Goal: Information Seeking & Learning: Learn about a topic

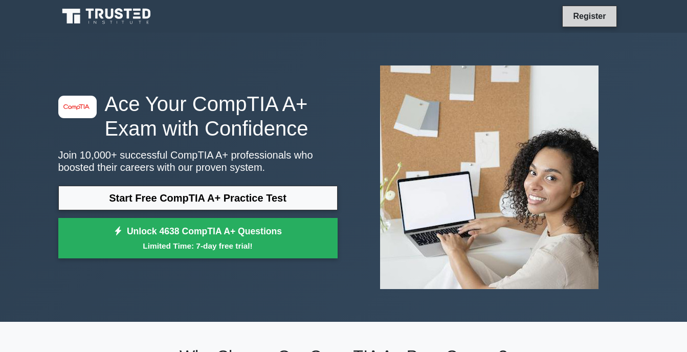
click at [592, 16] on link "Register" at bounding box center [589, 16] width 45 height 13
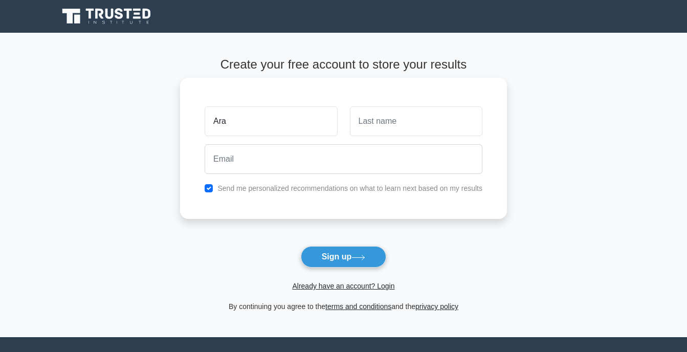
type input "Ara"
click at [371, 123] on input "text" at bounding box center [416, 121] width 132 height 30
type input "Bagay"
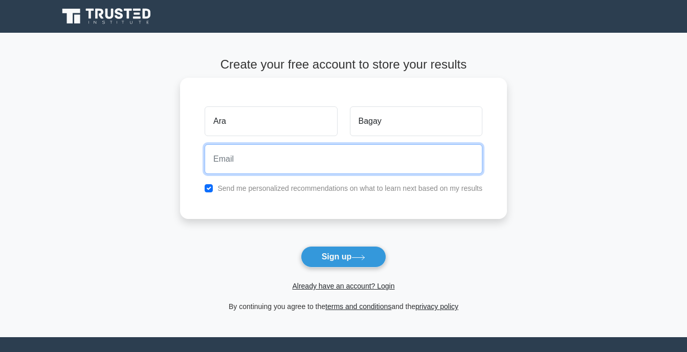
click at [294, 153] on input "email" at bounding box center [344, 159] width 278 height 30
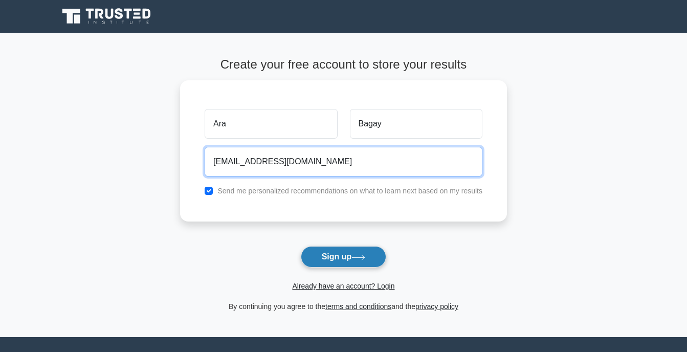
type input "arabagay1702@gmail.com"
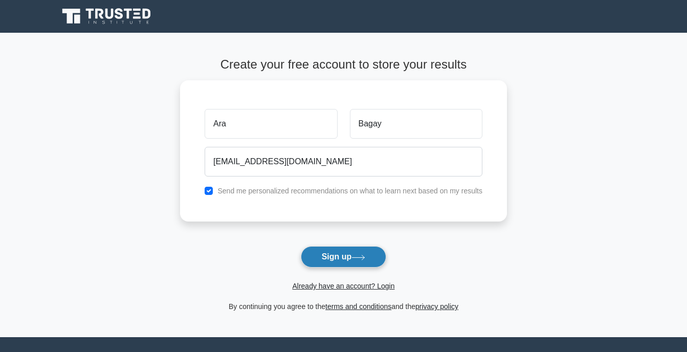
click at [342, 252] on button "Sign up" at bounding box center [344, 256] width 86 height 21
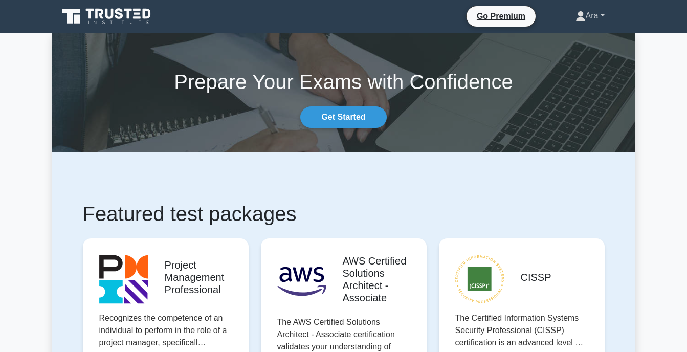
click at [601, 16] on link "Ara" at bounding box center [590, 16] width 78 height 20
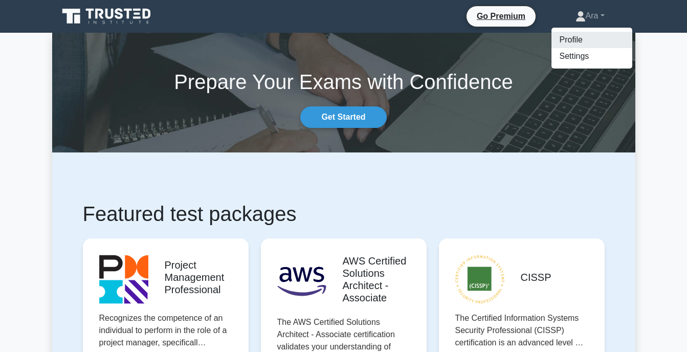
click at [585, 37] on link "Profile" at bounding box center [591, 40] width 81 height 16
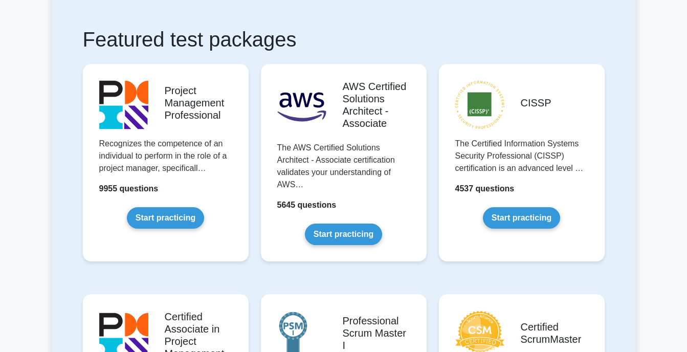
scroll to position [256, 0]
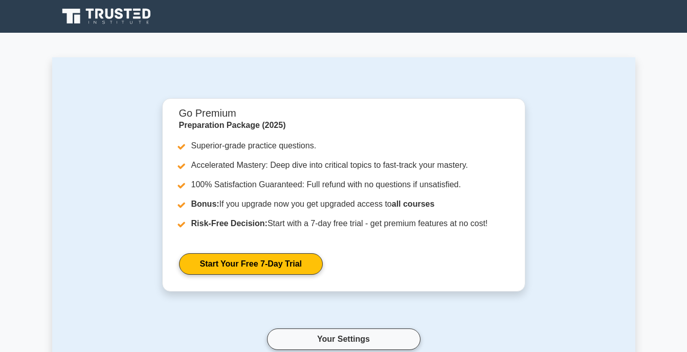
drag, startPoint x: 575, startPoint y: 158, endPoint x: 603, endPoint y: 94, distance: 70.5
click at [577, 155] on div "Go Premium Preparation Package (2025) Superior-grade practice questions. Accele…" at bounding box center [344, 236] width 522 height 276
click at [116, 11] on icon at bounding box center [119, 13] width 8 height 11
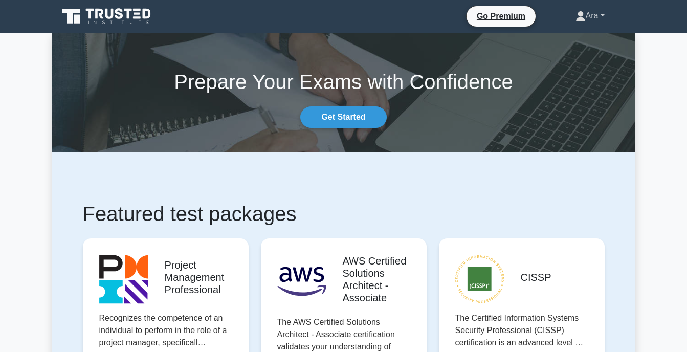
click at [601, 18] on link "Ara" at bounding box center [590, 16] width 78 height 20
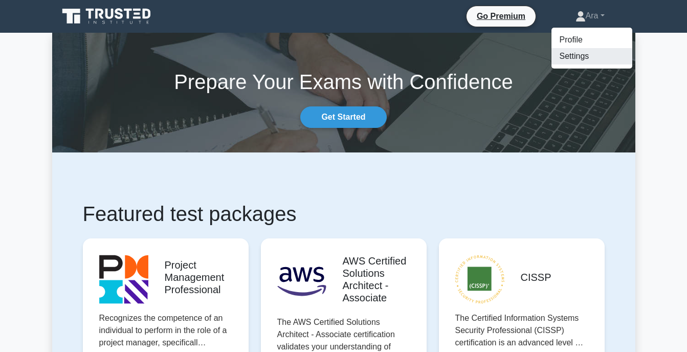
click at [586, 55] on link "Settings" at bounding box center [591, 56] width 81 height 16
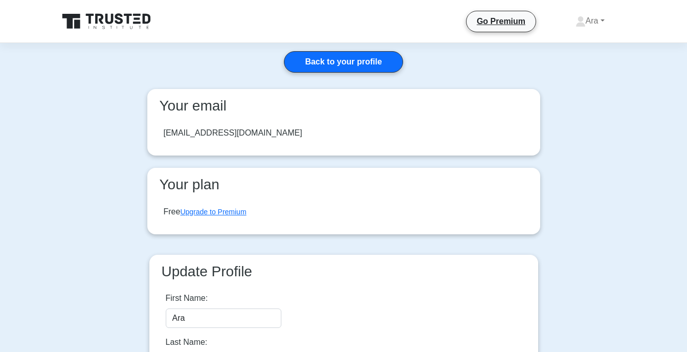
click at [98, 24] on icon at bounding box center [107, 21] width 98 height 19
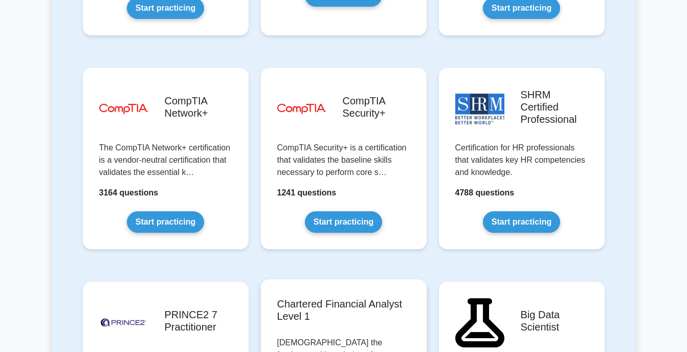
scroll to position [1943, 0]
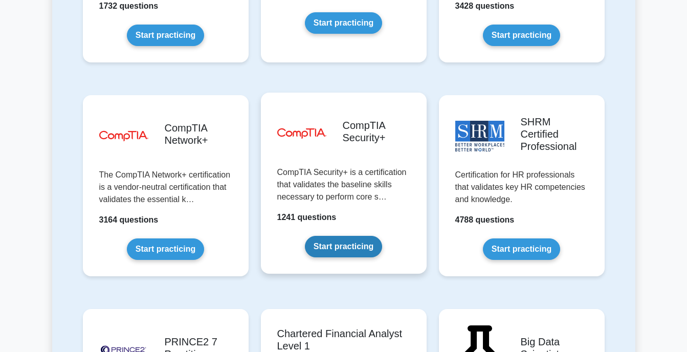
click at [358, 236] on link "Start practicing" at bounding box center [343, 246] width 77 height 21
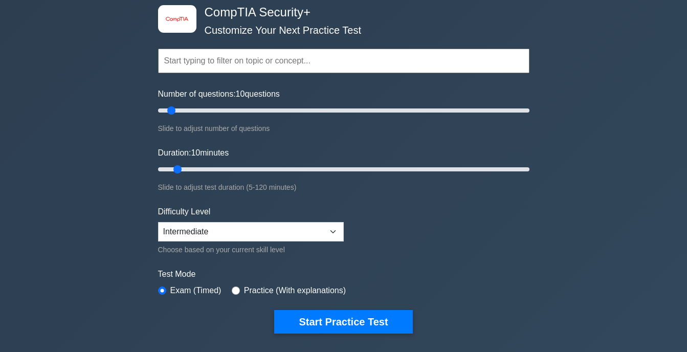
scroll to position [51, 0]
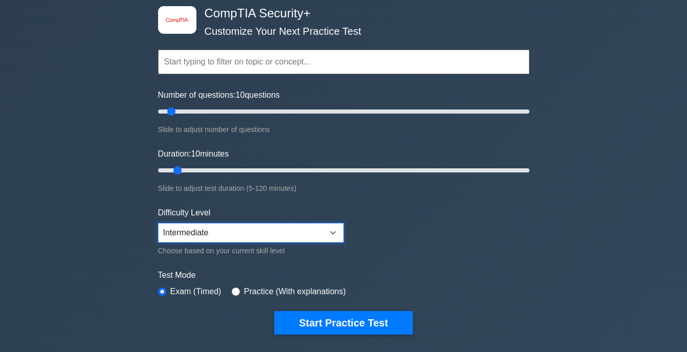
click at [331, 230] on select "Beginner Intermediate Expert" at bounding box center [251, 232] width 186 height 19
select select "beginner"
click at [158, 223] on select "Beginner Intermediate Expert" at bounding box center [251, 232] width 186 height 19
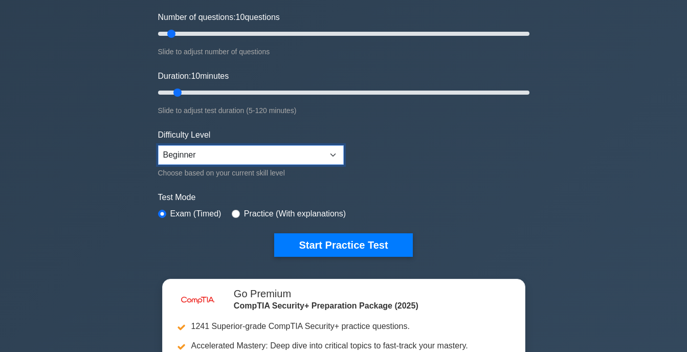
scroll to position [102, 0]
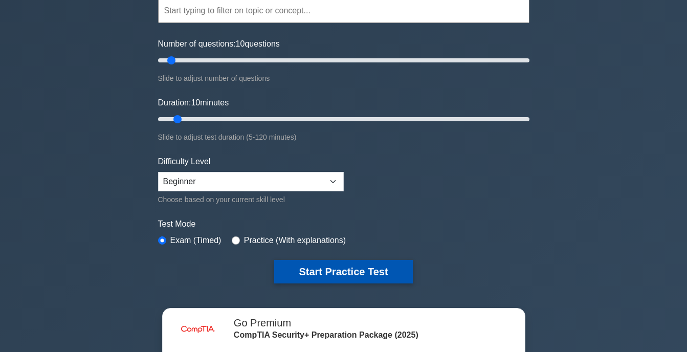
click at [346, 272] on button "Start Practice Test" at bounding box center [343, 272] width 138 height 24
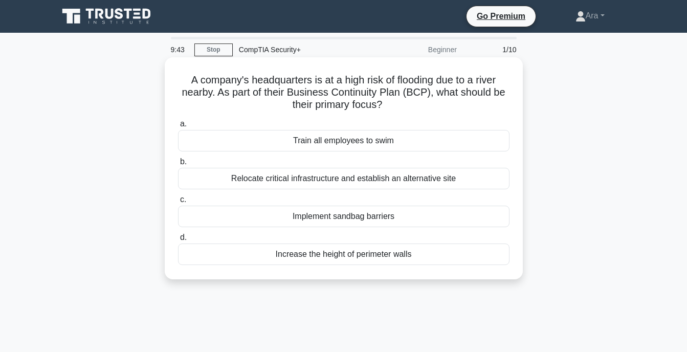
click at [269, 184] on div "Relocate critical infrastructure and establish an alternative site" at bounding box center [343, 178] width 331 height 21
click at [178, 165] on input "b. Relocate critical infrastructure and establish an alternative site" at bounding box center [178, 162] width 0 height 7
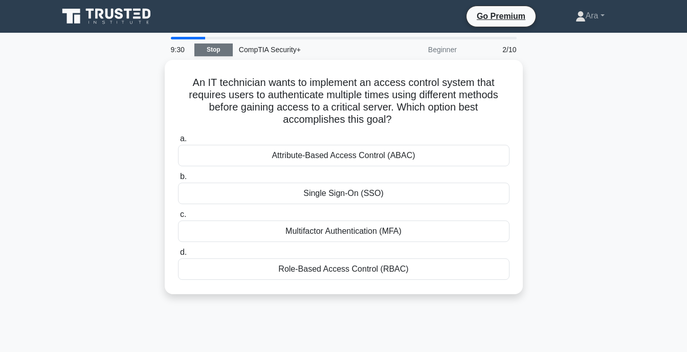
click at [208, 52] on link "Stop" at bounding box center [213, 49] width 38 height 13
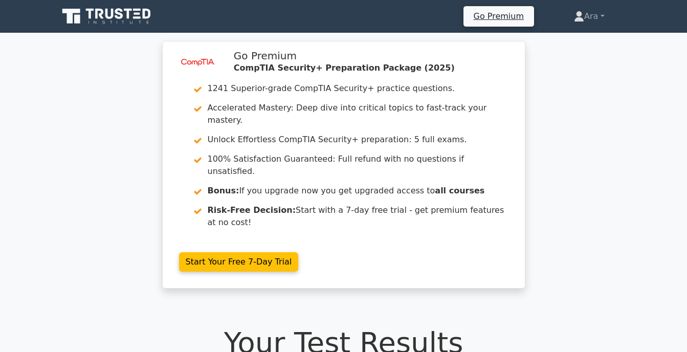
click at [126, 25] on icon at bounding box center [107, 16] width 98 height 19
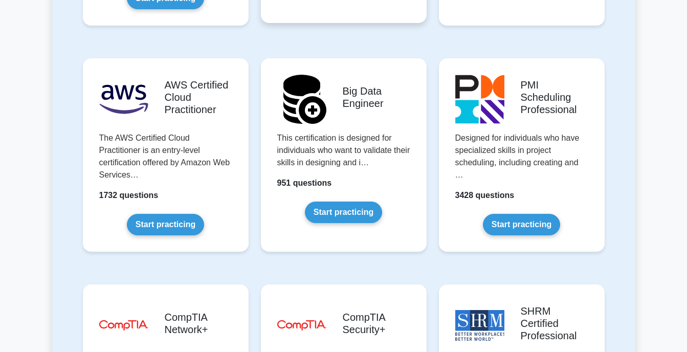
scroll to position [1892, 0]
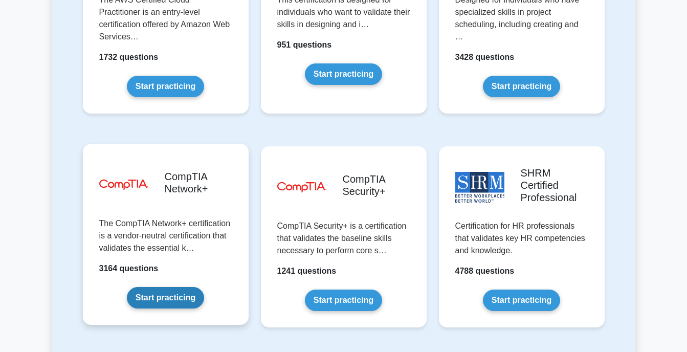
click at [156, 287] on link "Start practicing" at bounding box center [165, 297] width 77 height 21
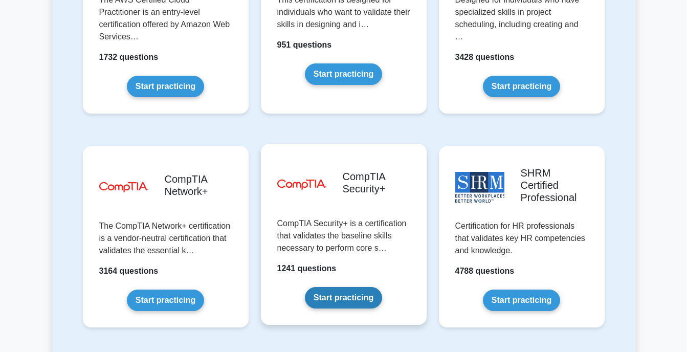
click at [357, 287] on link "Start practicing" at bounding box center [343, 297] width 77 height 21
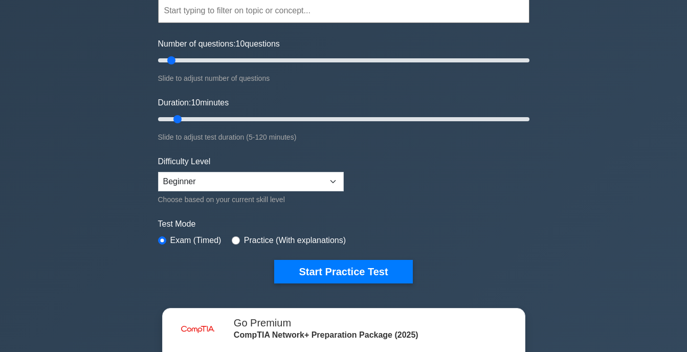
scroll to position [51, 0]
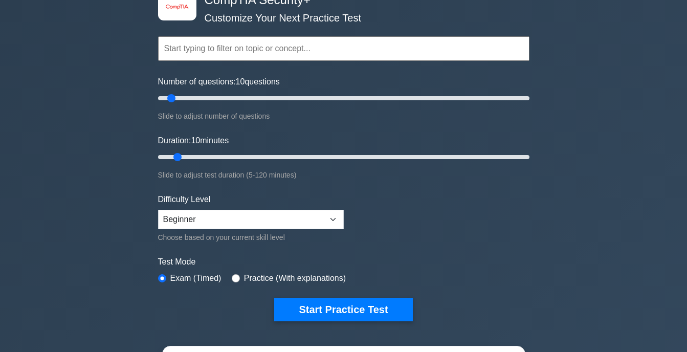
scroll to position [51, 0]
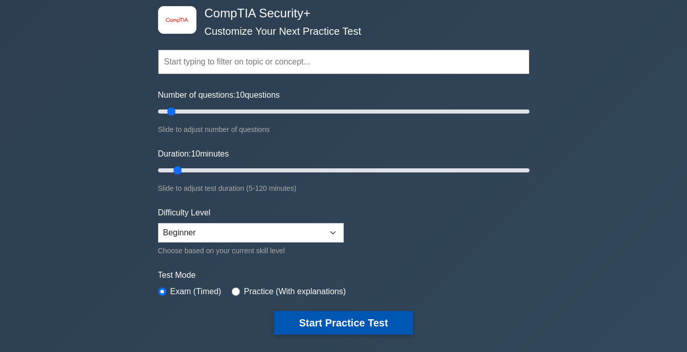
click at [339, 326] on button "Start Practice Test" at bounding box center [343, 323] width 138 height 24
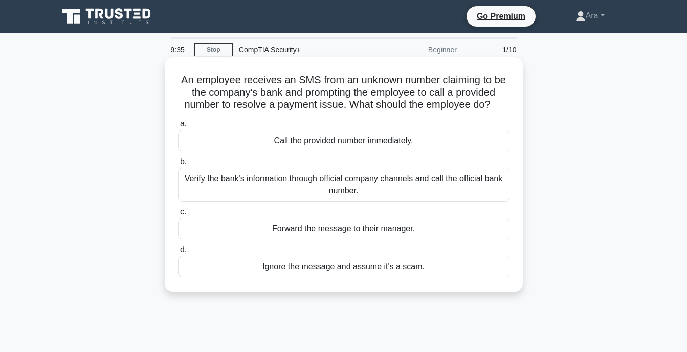
click at [271, 186] on div "Verify the bank's information through official company channels and call the of…" at bounding box center [343, 185] width 331 height 34
click at [178, 165] on input "b. Verify the bank's information through official company channels and call the…" at bounding box center [178, 162] width 0 height 7
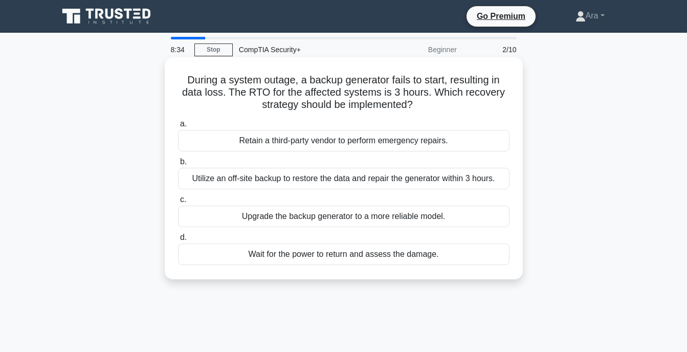
click at [324, 181] on div "Utilize an off-site backup to restore the data and repair the generator within …" at bounding box center [343, 178] width 331 height 21
click at [178, 165] on input "b. Utilize an off-site backup to restore the data and repair the generator with…" at bounding box center [178, 162] width 0 height 7
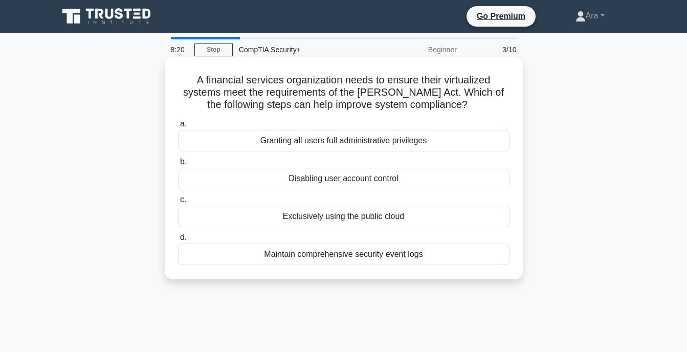
click at [314, 258] on div "Maintain comprehensive security event logs" at bounding box center [343, 253] width 331 height 21
click at [178, 241] on input "d. Maintain comprehensive security event logs" at bounding box center [178, 237] width 0 height 7
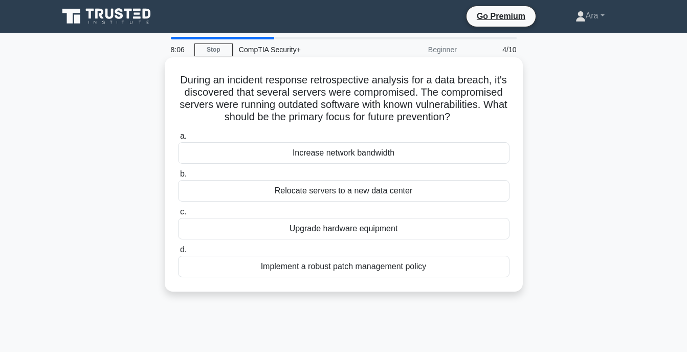
click at [350, 149] on div "Increase network bandwidth" at bounding box center [343, 152] width 331 height 21
click at [178, 140] on input "a. Increase network bandwidth" at bounding box center [178, 136] width 0 height 7
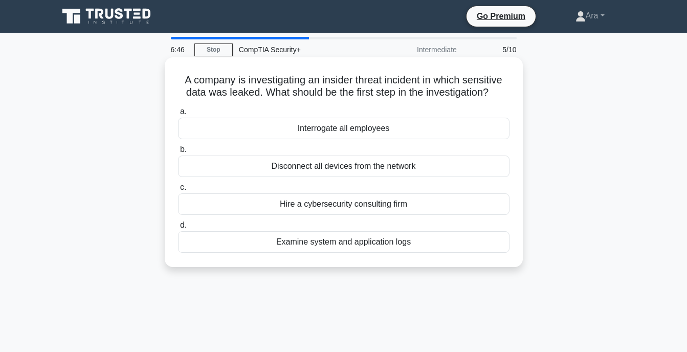
click at [357, 242] on div "Examine system and application logs" at bounding box center [343, 241] width 331 height 21
click at [178, 229] on input "d. Examine system and application logs" at bounding box center [178, 225] width 0 height 7
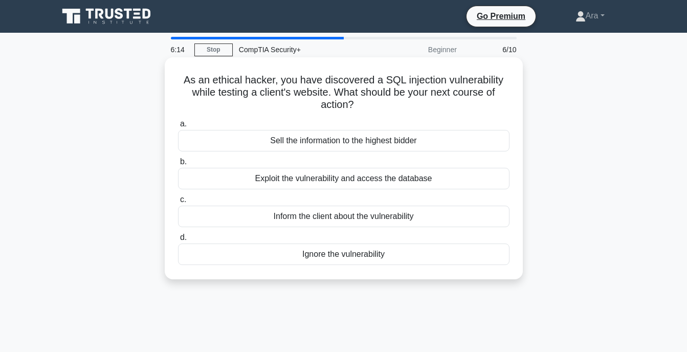
click at [299, 183] on div "Exploit the vulnerability and access the database" at bounding box center [343, 178] width 331 height 21
click at [178, 165] on input "b. Exploit the vulnerability and access the database" at bounding box center [178, 162] width 0 height 7
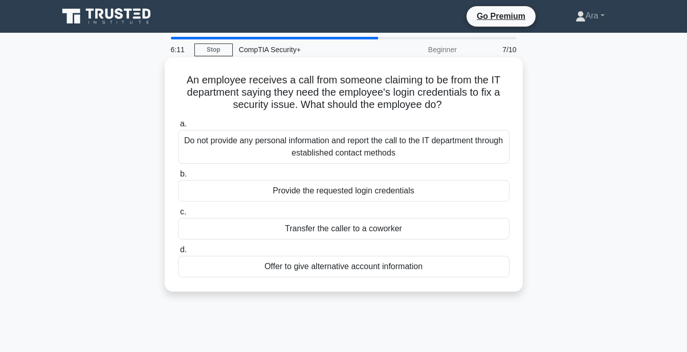
click at [291, 131] on div "Do not provide any personal information and report the call to the IT departmen…" at bounding box center [343, 147] width 331 height 34
click at [178, 127] on input "a. Do not provide any personal information and report the call to the IT depart…" at bounding box center [178, 124] width 0 height 7
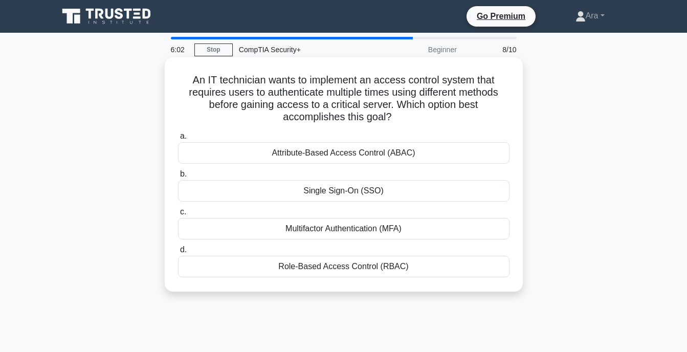
click at [360, 233] on div "Multifactor Authentication (MFA)" at bounding box center [343, 228] width 331 height 21
click at [178, 215] on input "c. Multifactor Authentication (MFA)" at bounding box center [178, 212] width 0 height 7
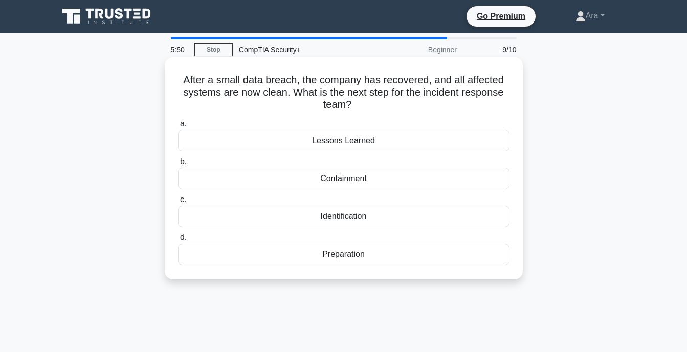
click at [360, 219] on div "Identification" at bounding box center [343, 216] width 331 height 21
click at [178, 203] on input "c. Identification" at bounding box center [178, 199] width 0 height 7
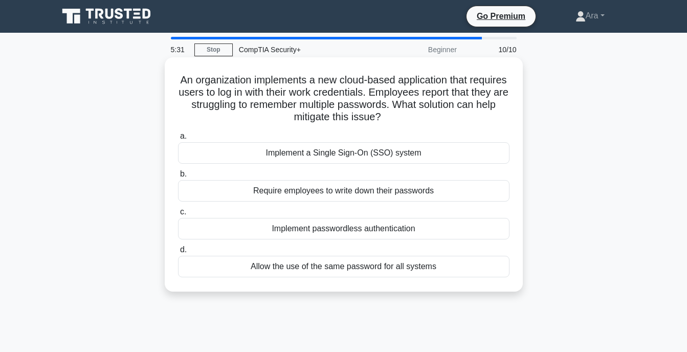
click at [315, 190] on div "Require employees to write down their passwords" at bounding box center [343, 190] width 331 height 21
click at [178, 177] on input "b. Require employees to write down their passwords" at bounding box center [178, 174] width 0 height 7
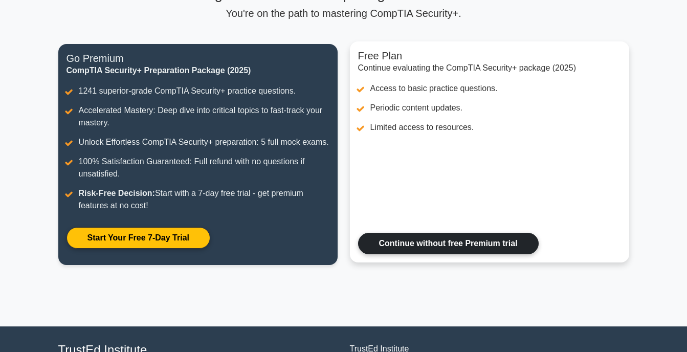
scroll to position [153, 0]
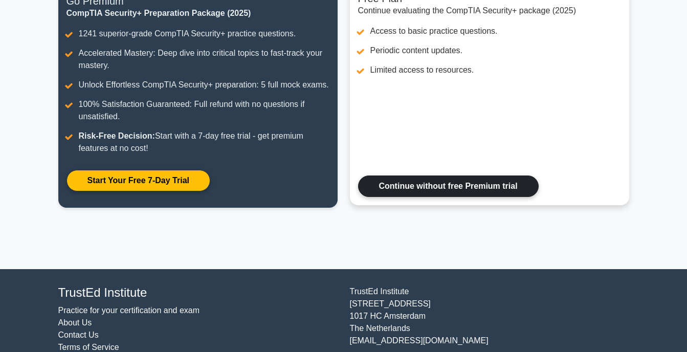
click at [421, 188] on link "Continue without free Premium trial" at bounding box center [448, 185] width 181 height 21
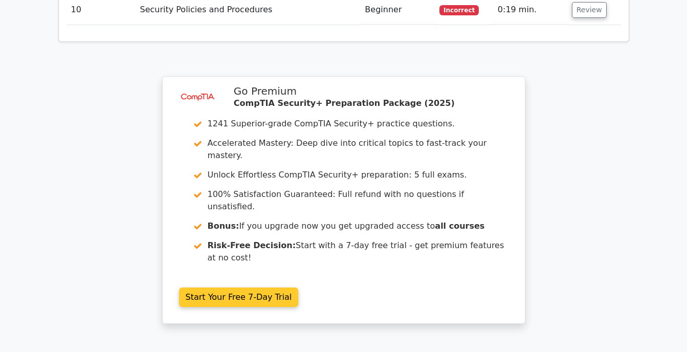
scroll to position [1652, 0]
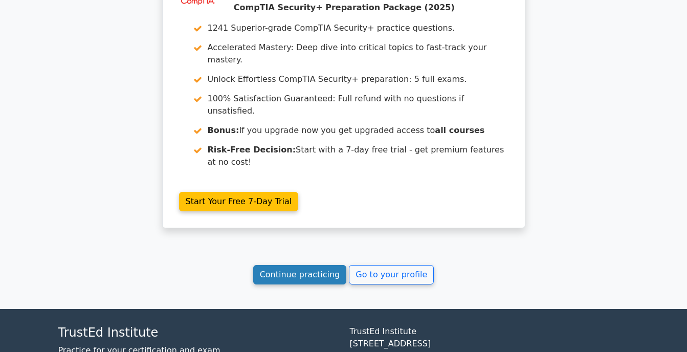
click at [324, 265] on link "Continue practicing" at bounding box center [300, 274] width 94 height 19
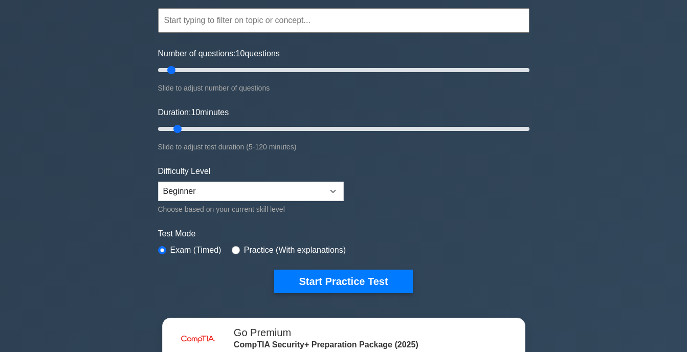
scroll to position [102, 0]
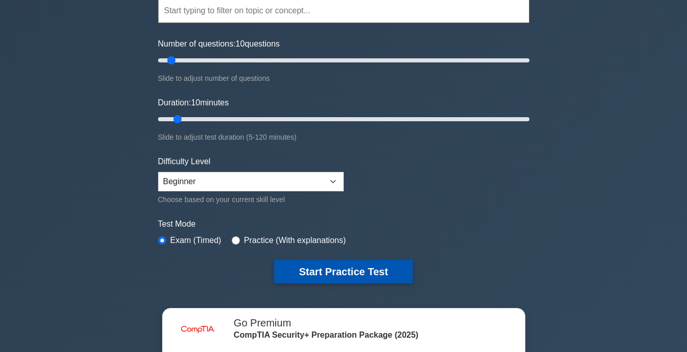
click at [345, 270] on button "Start Practice Test" at bounding box center [343, 272] width 138 height 24
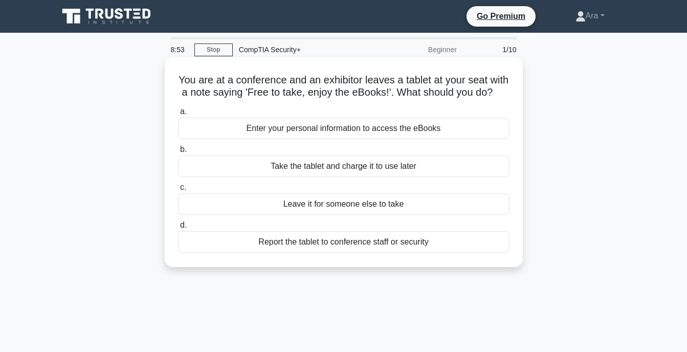
click at [285, 253] on div "Report the tablet to conference staff or security" at bounding box center [343, 241] width 331 height 21
click at [178, 229] on input "d. Report the tablet to conference staff or security" at bounding box center [178, 225] width 0 height 7
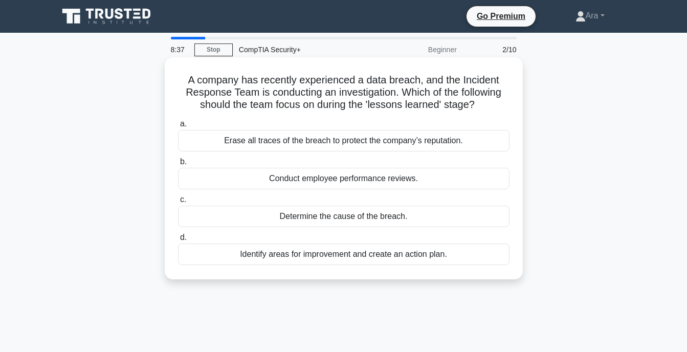
click at [284, 144] on div "Erase all traces of the breach to protect the company’s reputation." at bounding box center [343, 140] width 331 height 21
click at [178, 127] on input "a. Erase all traces of the breach to protect the company’s reputation." at bounding box center [178, 124] width 0 height 7
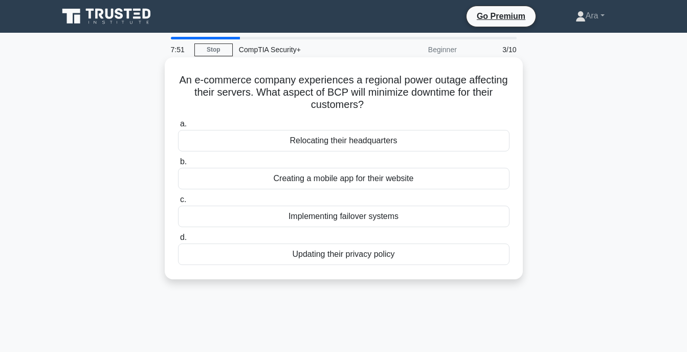
click at [327, 217] on div "Implementing failover systems" at bounding box center [343, 216] width 331 height 21
click at [178, 203] on input "c. Implementing failover systems" at bounding box center [178, 199] width 0 height 7
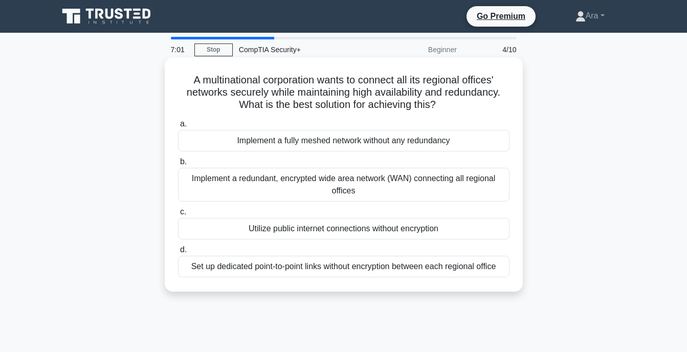
click at [367, 195] on div "Implement a redundant, encrypted wide area network (WAN) connecting all regiona…" at bounding box center [343, 185] width 331 height 34
click at [178, 165] on input "b. Implement a redundant, encrypted wide area network (WAN) connecting all regi…" at bounding box center [178, 162] width 0 height 7
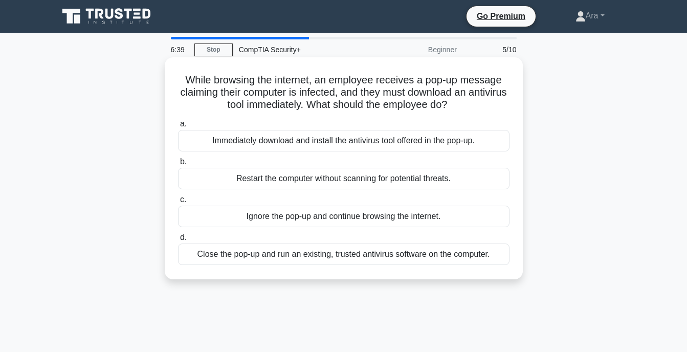
click at [271, 258] on div "Close the pop-up and run an existing, trusted antivirus software on the compute…" at bounding box center [343, 253] width 331 height 21
click at [178, 241] on input "d. Close the pop-up and run an existing, trusted antivirus software on the comp…" at bounding box center [178, 237] width 0 height 7
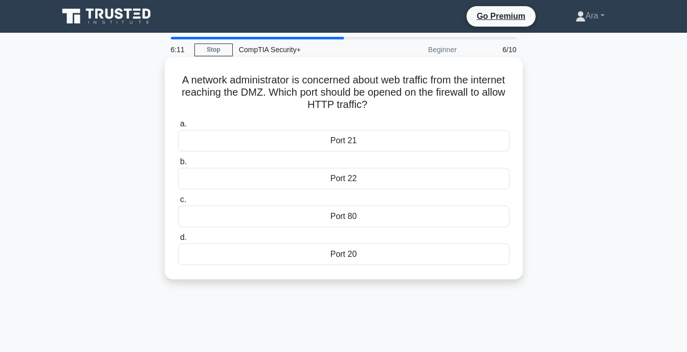
click at [336, 219] on div "Port 80" at bounding box center [343, 216] width 331 height 21
click at [178, 203] on input "c. Port 80" at bounding box center [178, 199] width 0 height 7
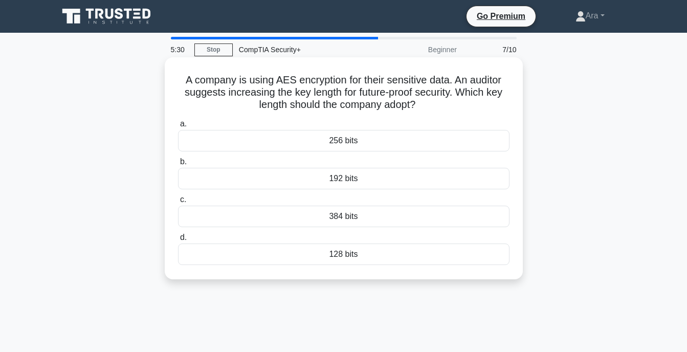
click at [318, 142] on div "256 bits" at bounding box center [343, 140] width 331 height 21
click at [178, 127] on input "a. 256 bits" at bounding box center [178, 124] width 0 height 7
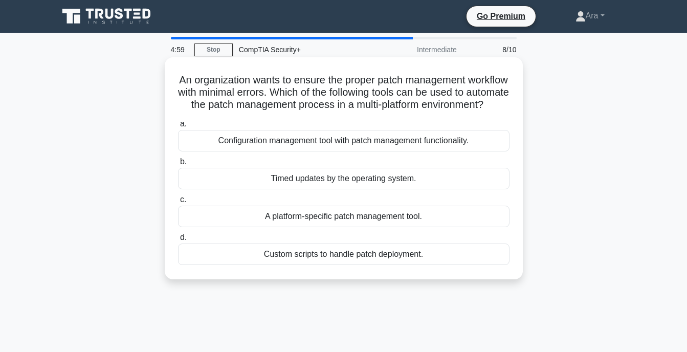
click at [362, 151] on div "Configuration management tool with patch management functionality." at bounding box center [343, 140] width 331 height 21
click at [178, 127] on input "a. Configuration management tool with patch management functionality." at bounding box center [178, 124] width 0 height 7
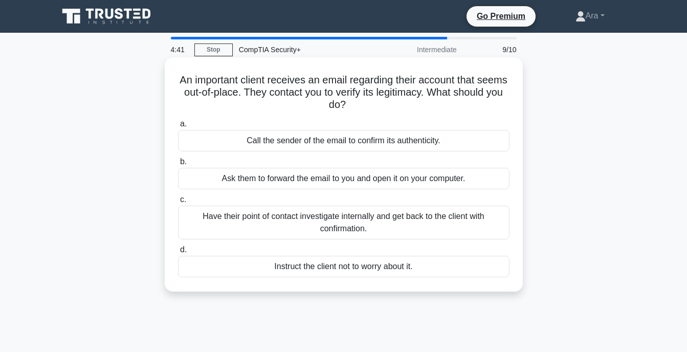
click at [237, 226] on div "Have their point of contact investigate internally and get back to the client w…" at bounding box center [343, 223] width 331 height 34
click at [178, 203] on input "c. Have their point of contact investigate internally and get back to the clien…" at bounding box center [178, 199] width 0 height 7
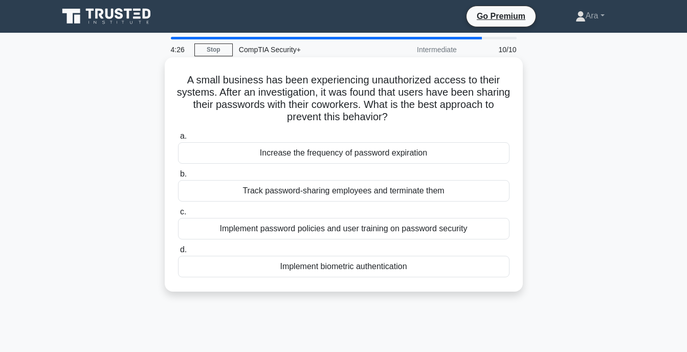
click at [264, 229] on div "Implement password policies and user training on password security" at bounding box center [343, 228] width 331 height 21
click at [178, 215] on input "c. Implement password policies and user training on password security" at bounding box center [178, 212] width 0 height 7
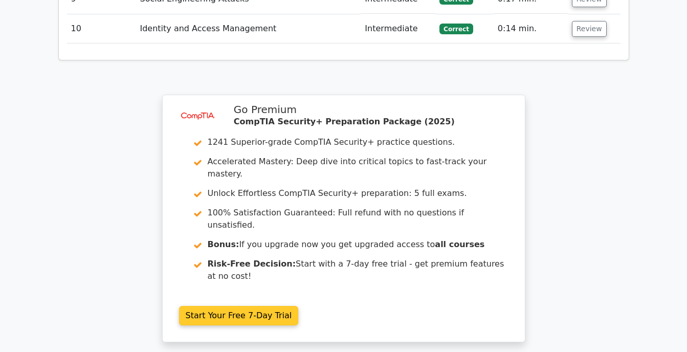
scroll to position [1631, 0]
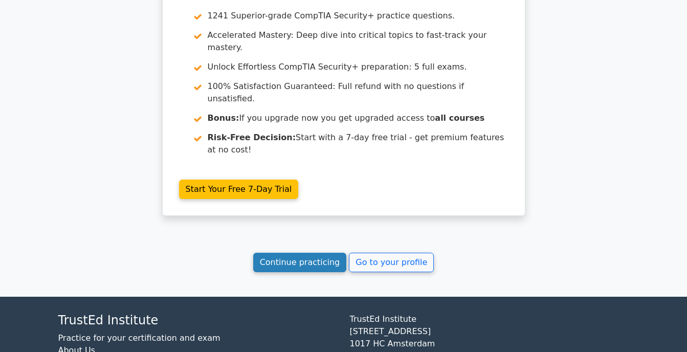
click at [308, 253] on link "Continue practicing" at bounding box center [300, 262] width 94 height 19
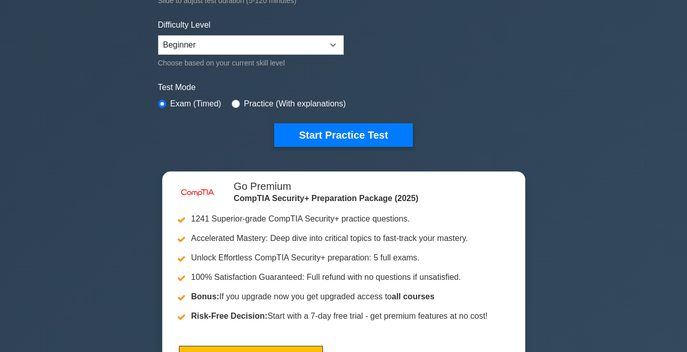
scroll to position [256, 0]
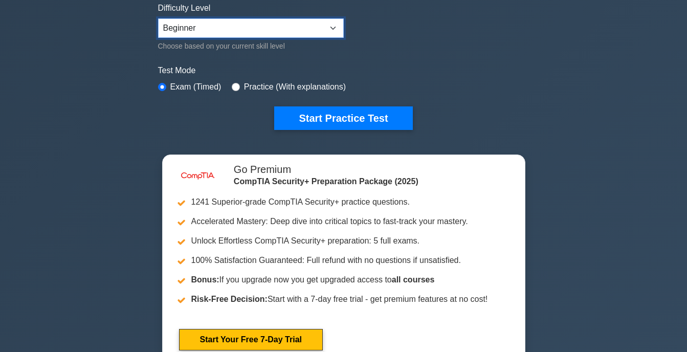
click at [336, 24] on select "Beginner Intermediate Expert" at bounding box center [251, 27] width 186 height 19
select select "intermediate"
click at [158, 18] on select "Beginner Intermediate Expert" at bounding box center [251, 27] width 186 height 19
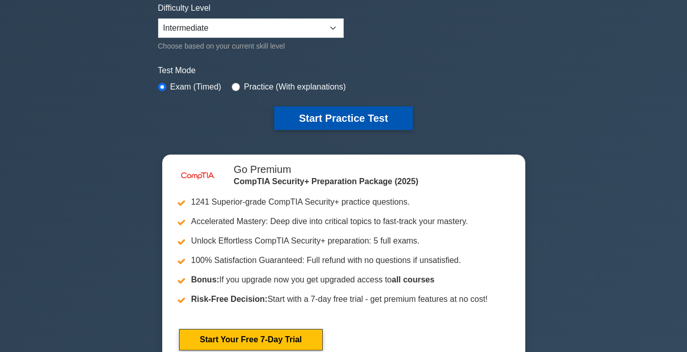
click at [324, 121] on button "Start Practice Test" at bounding box center [343, 118] width 138 height 24
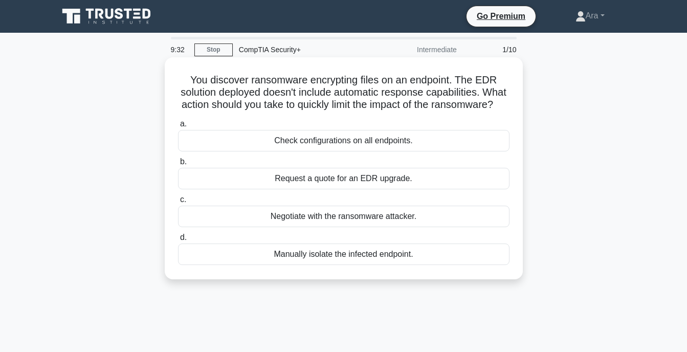
click at [329, 189] on div "Request a quote for an EDR upgrade." at bounding box center [343, 178] width 331 height 21
click at [178, 165] on input "b. Request a quote for an EDR upgrade." at bounding box center [178, 162] width 0 height 7
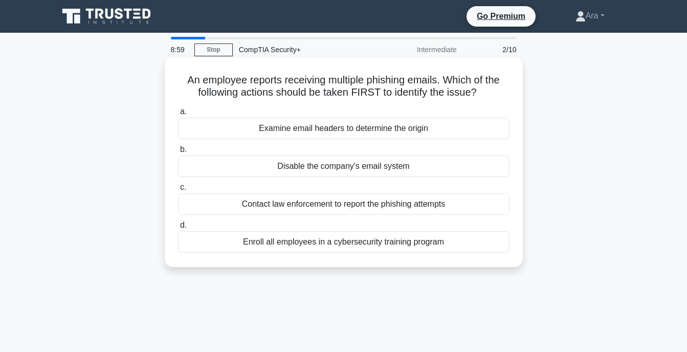
click at [318, 128] on div "Examine email headers to determine the origin" at bounding box center [343, 128] width 331 height 21
click at [178, 115] on input "a. Examine email headers to determine the origin" at bounding box center [178, 111] width 0 height 7
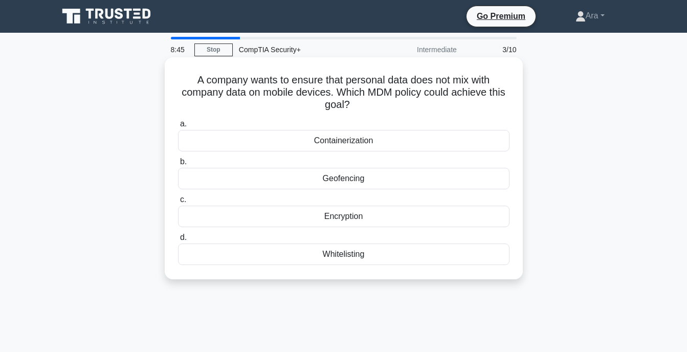
click at [374, 216] on div "Encryption" at bounding box center [343, 216] width 331 height 21
click at [178, 203] on input "c. Encryption" at bounding box center [178, 199] width 0 height 7
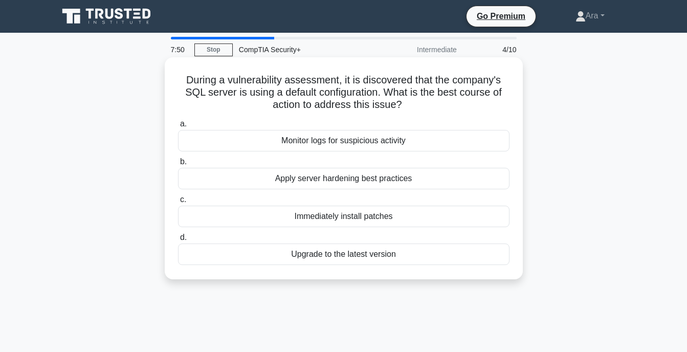
click at [324, 141] on div "Monitor logs for suspicious activity" at bounding box center [343, 140] width 331 height 21
click at [178, 127] on input "a. Monitor logs for suspicious activity" at bounding box center [178, 124] width 0 height 7
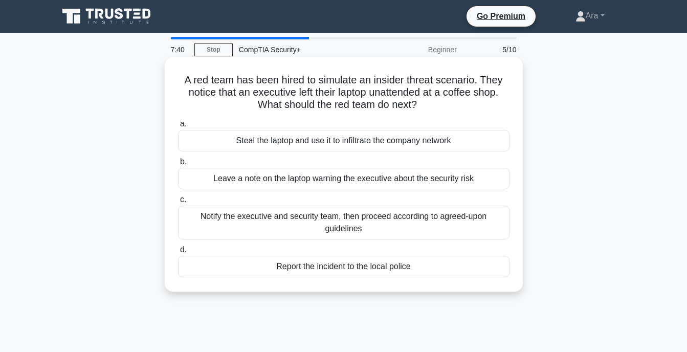
click at [312, 110] on h5 "A red team has been hired to simulate an insider threat scenario. They notice t…" at bounding box center [343, 93] width 333 height 38
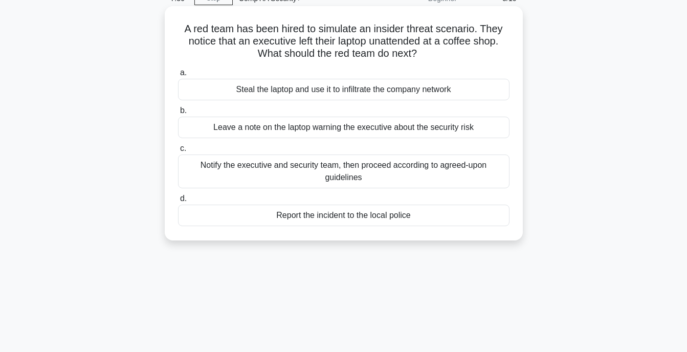
click at [244, 176] on div "Notify the executive and security team, then proceed according to agreed-upon g…" at bounding box center [343, 171] width 331 height 34
click at [178, 152] on input "c. Notify the executive and security team, then proceed according to agreed-upo…" at bounding box center [178, 148] width 0 height 7
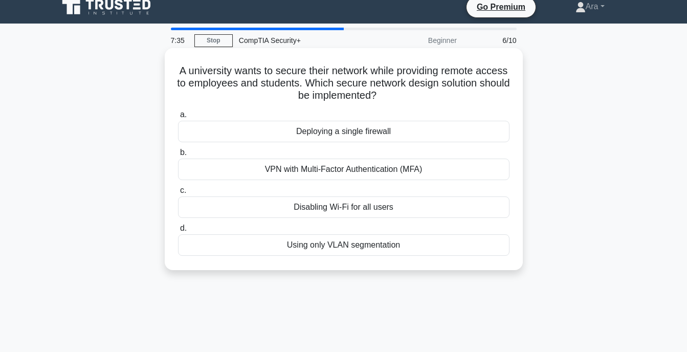
scroll to position [0, 0]
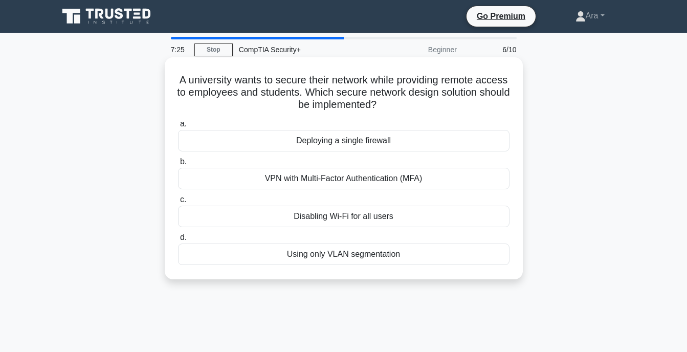
click at [302, 182] on div "VPN with Multi-Factor Authentication (MFA)" at bounding box center [343, 178] width 331 height 21
click at [178, 165] on input "b. VPN with Multi-Factor Authentication (MFA)" at bounding box center [178, 162] width 0 height 7
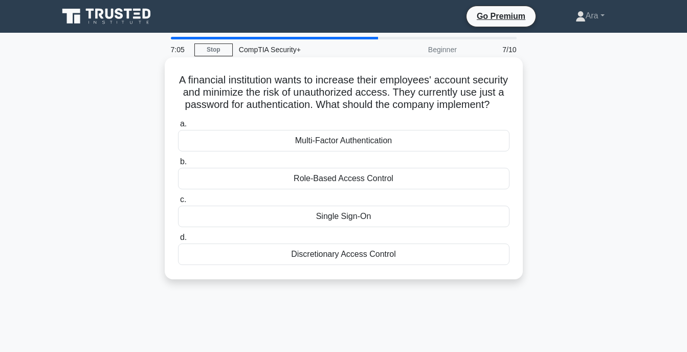
click at [326, 189] on div "Role-Based Access Control" at bounding box center [343, 178] width 331 height 21
click at [178, 165] on input "b. Role-Based Access Control" at bounding box center [178, 162] width 0 height 7
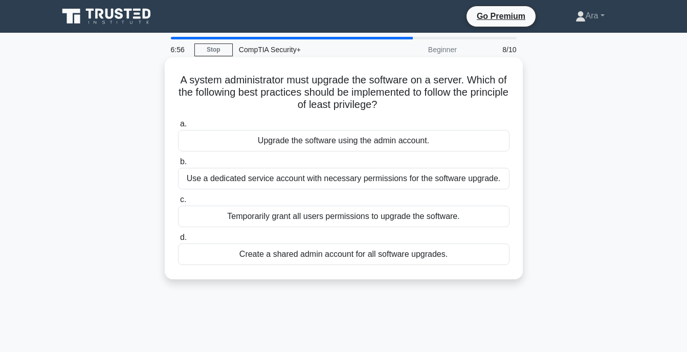
click at [321, 181] on div "Use a dedicated service account with necessary permissions for the software upg…" at bounding box center [343, 178] width 331 height 21
click at [178, 165] on input "b. Use a dedicated service account with necessary permissions for the software …" at bounding box center [178, 162] width 0 height 7
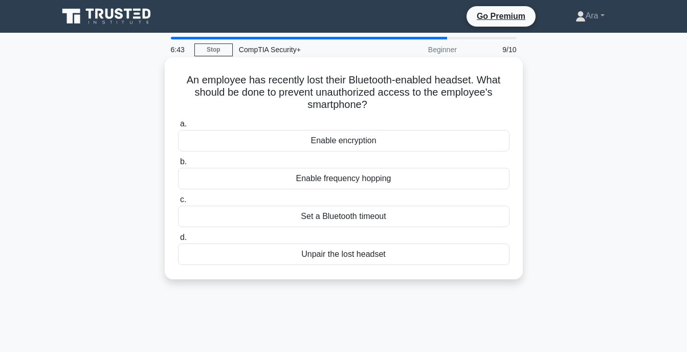
click at [301, 139] on div "Enable encryption" at bounding box center [343, 140] width 331 height 21
click at [178, 127] on input "a. Enable encryption" at bounding box center [178, 124] width 0 height 7
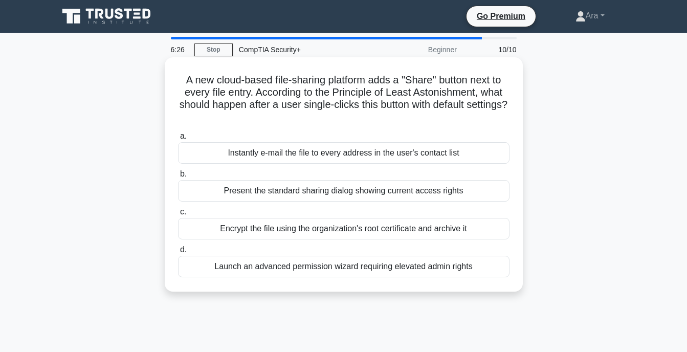
click at [215, 227] on div "Encrypt the file using the organization's root certificate and archive it" at bounding box center [343, 228] width 331 height 21
click at [178, 215] on input "c. Encrypt the file using the organization's root certificate and archive it" at bounding box center [178, 212] width 0 height 7
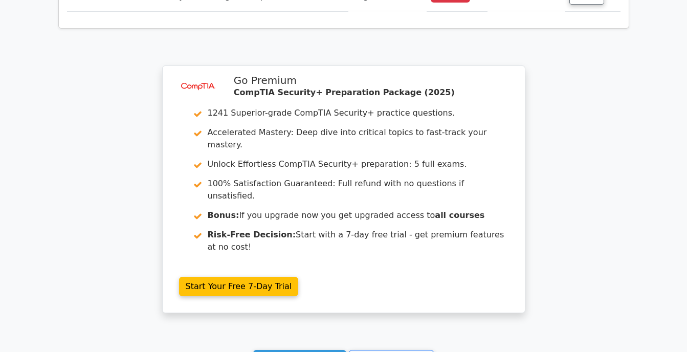
scroll to position [1626, 0]
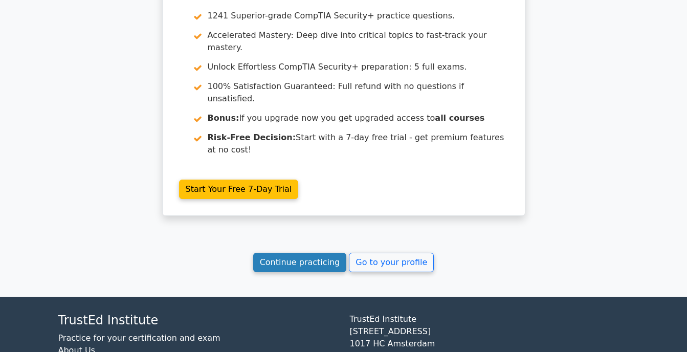
click at [312, 253] on link "Continue practicing" at bounding box center [300, 262] width 94 height 19
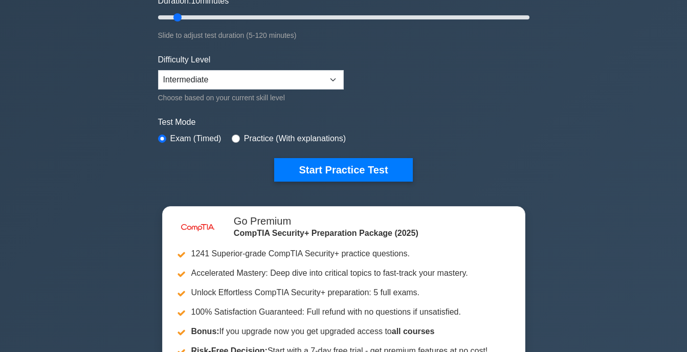
scroll to position [205, 0]
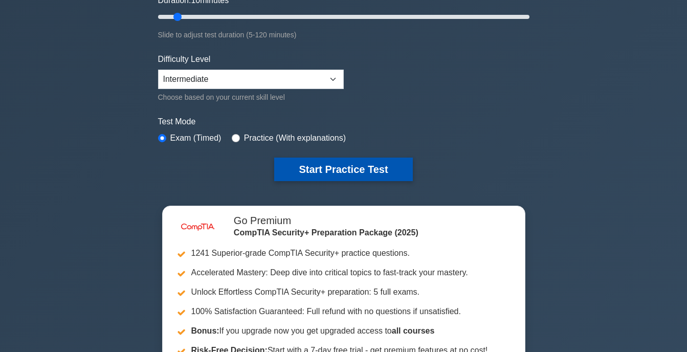
click at [332, 166] on button "Start Practice Test" at bounding box center [343, 170] width 138 height 24
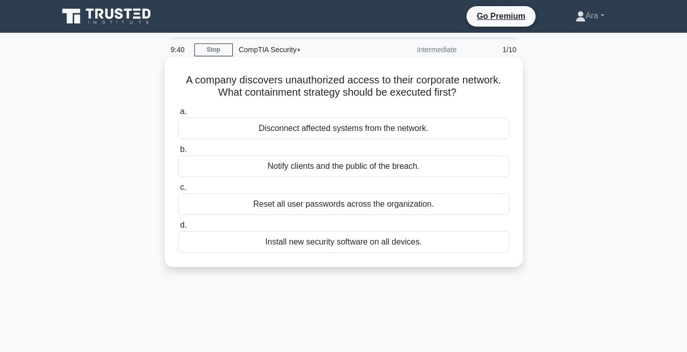
click at [276, 130] on div "Disconnect affected systems from the network." at bounding box center [343, 128] width 331 height 21
click at [178, 115] on input "a. Disconnect affected systems from the network." at bounding box center [178, 111] width 0 height 7
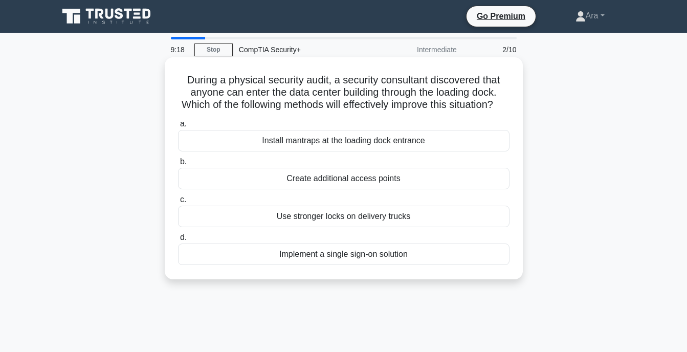
click at [318, 151] on div "Install mantraps at the loading dock entrance" at bounding box center [343, 140] width 331 height 21
click at [178, 127] on input "a. Install mantraps at the loading dock entrance" at bounding box center [178, 124] width 0 height 7
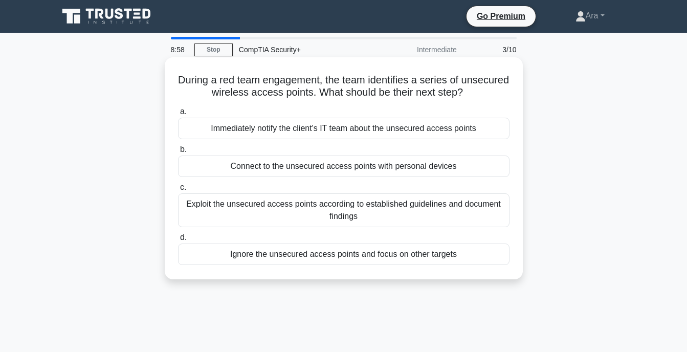
click at [271, 206] on div "Exploit the unsecured access points according to established guidelines and doc…" at bounding box center [343, 210] width 331 height 34
click at [178, 191] on input "c. Exploit the unsecured access points according to established guidelines and …" at bounding box center [178, 187] width 0 height 7
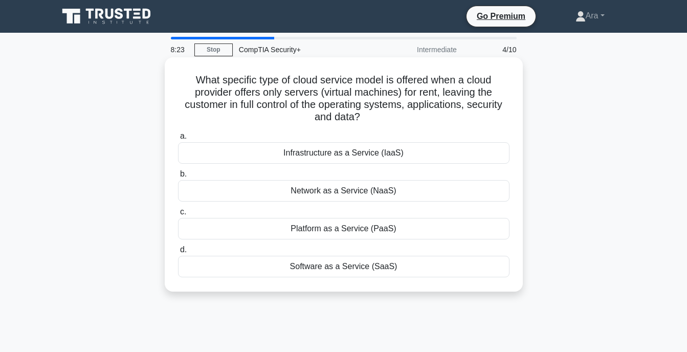
click at [339, 158] on div "Infrastructure as a Service (IaaS)" at bounding box center [343, 152] width 331 height 21
click at [178, 140] on input "a. Infrastructure as a Service (IaaS)" at bounding box center [178, 136] width 0 height 7
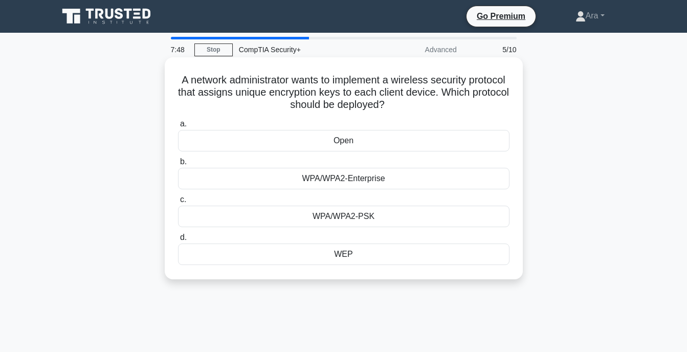
click at [346, 181] on div "WPA/WPA2-Enterprise" at bounding box center [343, 178] width 331 height 21
click at [178, 165] on input "b. WPA/WPA2-Enterprise" at bounding box center [178, 162] width 0 height 7
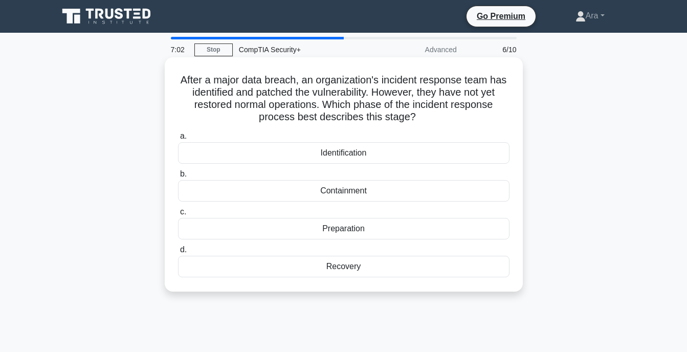
click at [352, 265] on div "Recovery" at bounding box center [343, 266] width 331 height 21
click at [178, 253] on input "d. Recovery" at bounding box center [178, 250] width 0 height 7
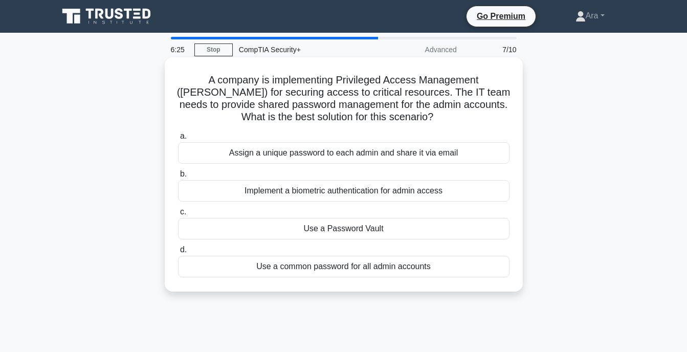
click at [276, 229] on div "Use a Password Vault" at bounding box center [343, 228] width 331 height 21
click at [178, 215] on input "c. Use a Password Vault" at bounding box center [178, 212] width 0 height 7
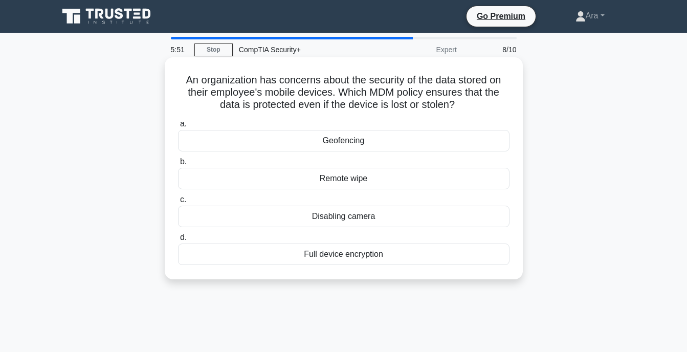
click at [306, 259] on div "Full device encryption" at bounding box center [343, 253] width 331 height 21
click at [178, 241] on input "d. Full device encryption" at bounding box center [178, 237] width 0 height 7
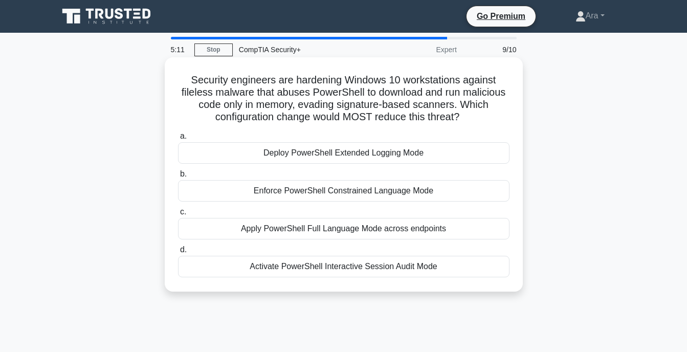
click at [277, 191] on div "Enforce PowerShell Constrained Language Mode" at bounding box center [343, 190] width 331 height 21
click at [178, 177] on input "b. Enforce PowerShell Constrained Language Mode" at bounding box center [178, 174] width 0 height 7
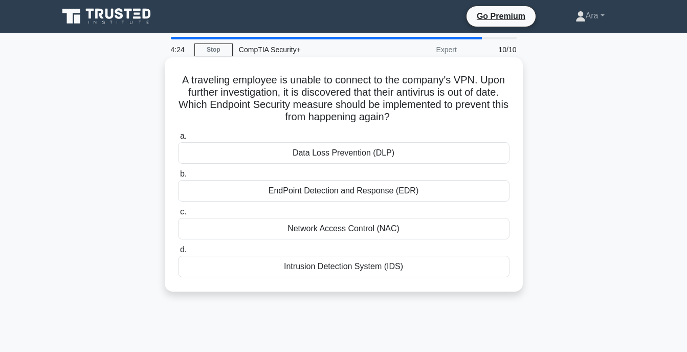
click at [320, 227] on div "Network Access Control (NAC)" at bounding box center [343, 228] width 331 height 21
click at [178, 215] on input "c. Network Access Control (NAC)" at bounding box center [178, 212] width 0 height 7
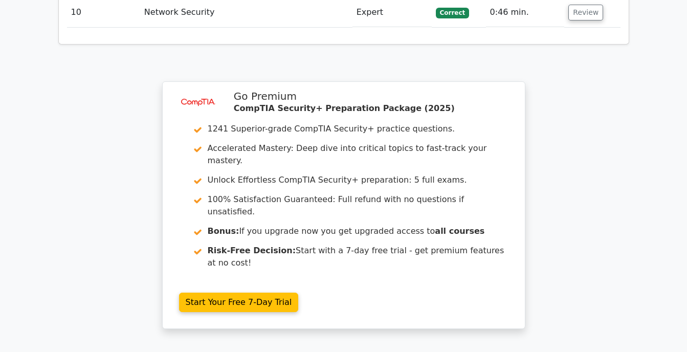
scroll to position [1574, 0]
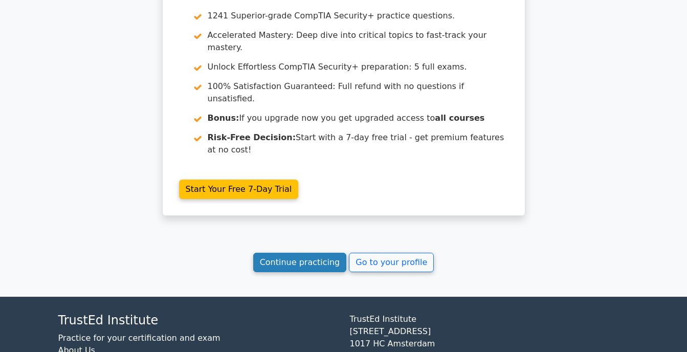
click at [295, 253] on link "Continue practicing" at bounding box center [300, 262] width 94 height 19
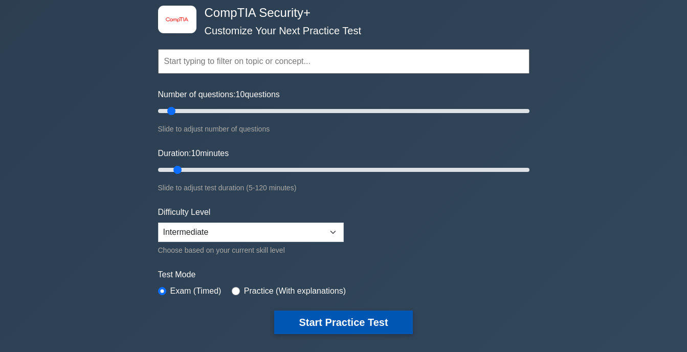
scroll to position [205, 0]
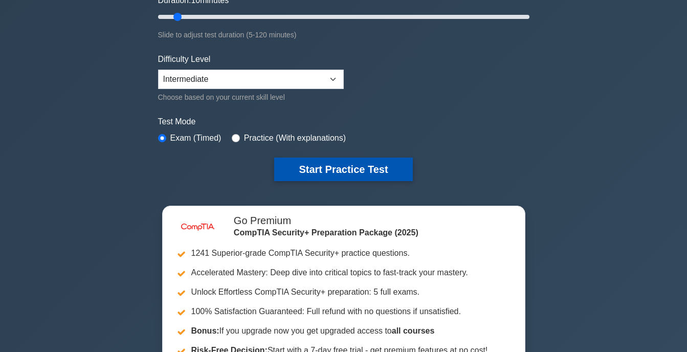
click at [302, 167] on button "Start Practice Test" at bounding box center [343, 170] width 138 height 24
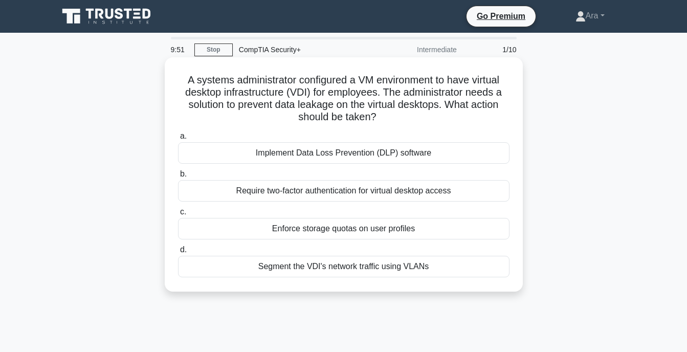
click at [331, 196] on div "Require two-factor authentication for virtual desktop access" at bounding box center [343, 190] width 331 height 21
click at [178, 177] on input "b. Require two-factor authentication for virtual desktop access" at bounding box center [178, 174] width 0 height 7
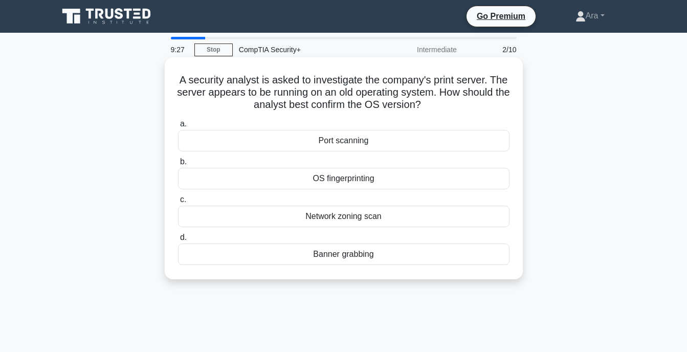
click at [339, 143] on div "Port scanning" at bounding box center [343, 140] width 331 height 21
click at [178, 127] on input "a. [GEOGRAPHIC_DATA]" at bounding box center [178, 124] width 0 height 7
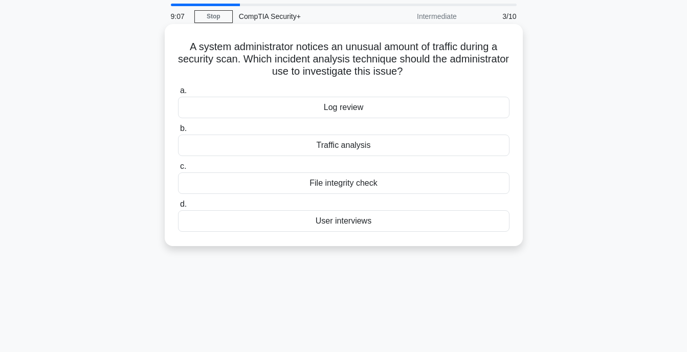
scroll to position [51, 0]
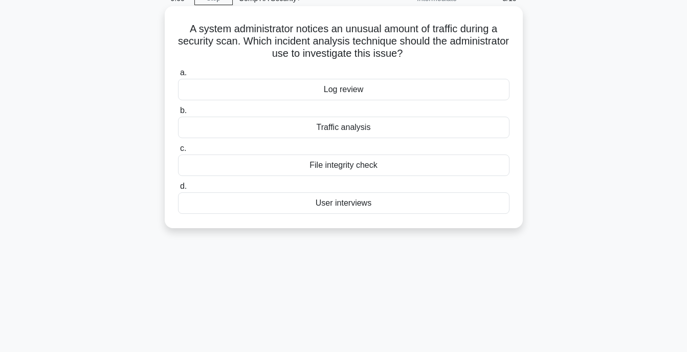
click at [340, 126] on div "Traffic analysis" at bounding box center [343, 127] width 331 height 21
click at [178, 114] on input "b. Traffic analysis" at bounding box center [178, 110] width 0 height 7
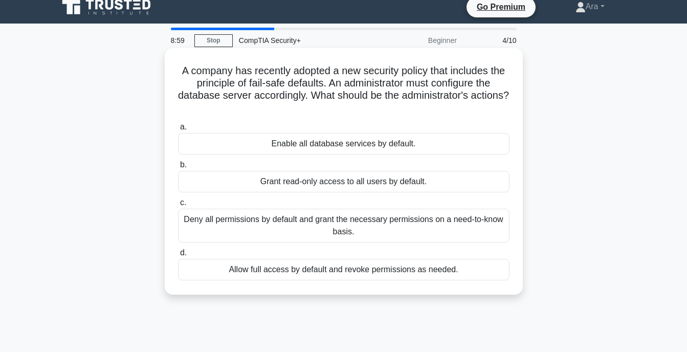
scroll to position [0, 0]
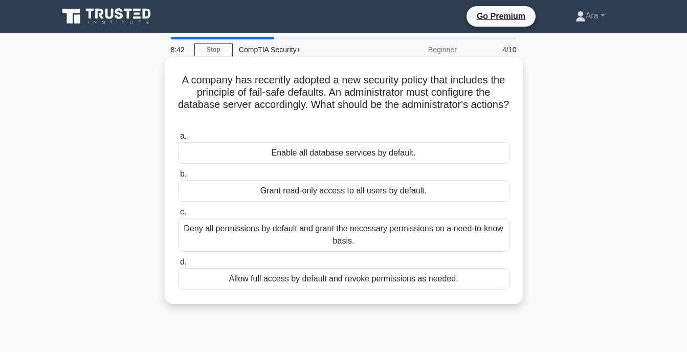
click at [251, 231] on div "Deny all permissions by default and grant the necessary permissions on a need-t…" at bounding box center [343, 235] width 331 height 34
click at [178, 215] on input "c. Deny all permissions by default and grant the necessary permissions on a nee…" at bounding box center [178, 212] width 0 height 7
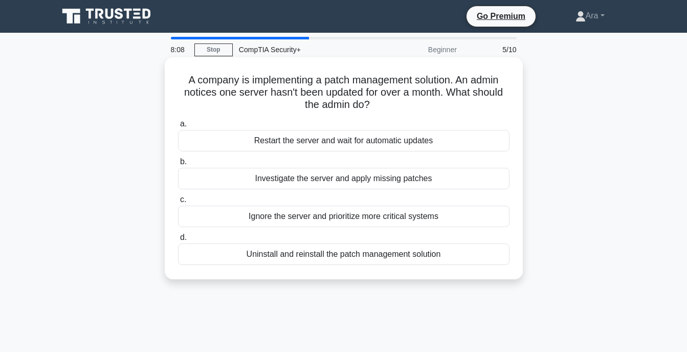
click at [285, 142] on div "Restart the server and wait for automatic updates" at bounding box center [343, 140] width 331 height 21
click at [178, 127] on input "a. Restart the server and wait for automatic updates" at bounding box center [178, 124] width 0 height 7
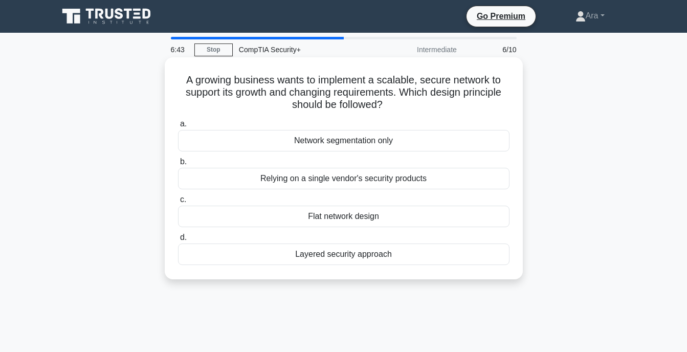
click at [286, 254] on div "Layered security approach" at bounding box center [343, 253] width 331 height 21
click at [178, 241] on input "d. Layered security approach" at bounding box center [178, 237] width 0 height 7
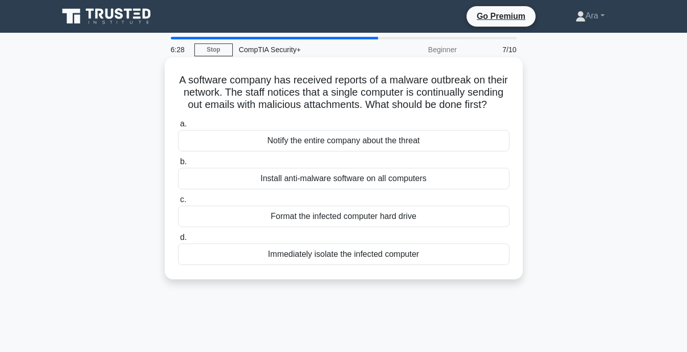
click at [252, 265] on div "Immediately isolate the infected computer" at bounding box center [343, 253] width 331 height 21
click at [178, 241] on input "d. Immediately isolate the infected computer" at bounding box center [178, 237] width 0 height 7
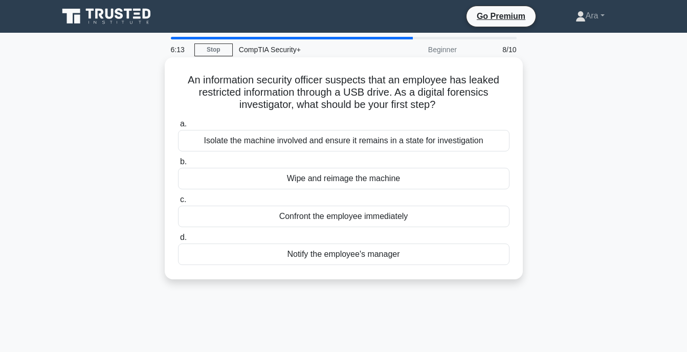
click at [242, 143] on div "Isolate the machine involved and ensure it remains in a state for investigation" at bounding box center [343, 140] width 331 height 21
click at [178, 127] on input "a. Isolate the machine involved and ensure it remains in a state for investigat…" at bounding box center [178, 124] width 0 height 7
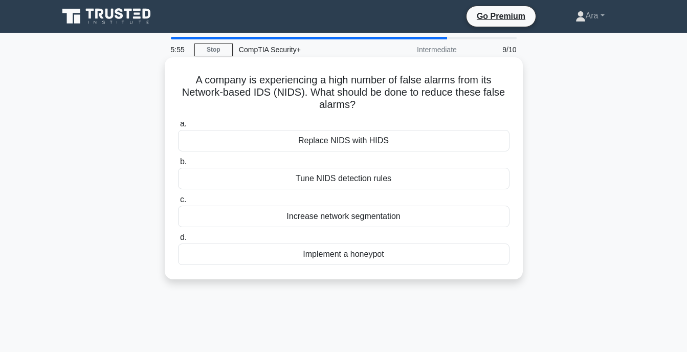
click at [277, 182] on div "Tune NIDS detection rules" at bounding box center [343, 178] width 331 height 21
click at [178, 165] on input "b. Tune NIDS detection rules" at bounding box center [178, 162] width 0 height 7
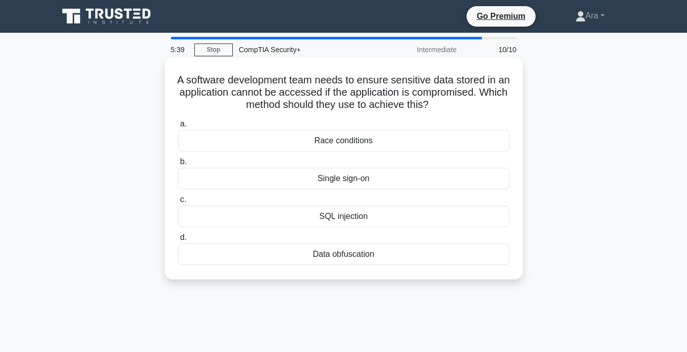
click at [321, 251] on div "Data obfuscation" at bounding box center [343, 253] width 331 height 21
click at [178, 241] on input "d. Data obfuscation" at bounding box center [178, 237] width 0 height 7
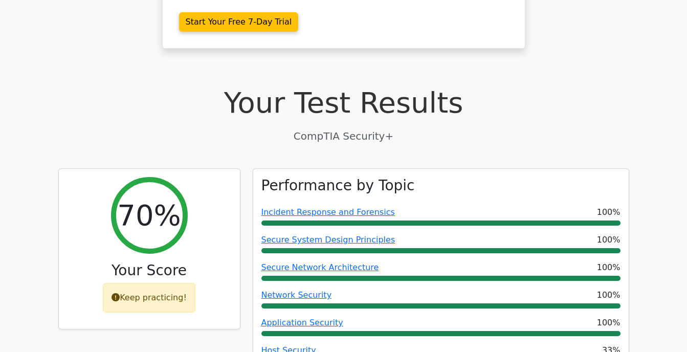
scroll to position [307, 0]
